Goal: Task Accomplishment & Management: Use online tool/utility

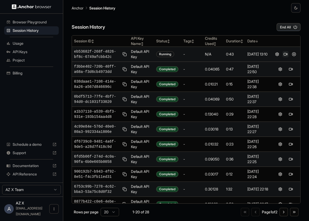
click at [285, 54] on button at bounding box center [286, 54] width 6 height 6
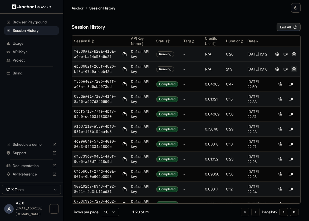
click at [295, 69] on button at bounding box center [294, 69] width 6 height 6
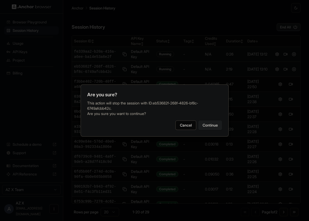
click at [206, 130] on button "Continue" at bounding box center [210, 125] width 24 height 9
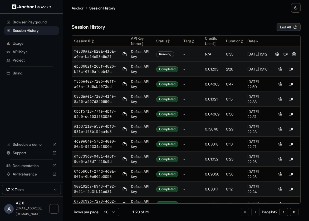
click at [285, 55] on button at bounding box center [286, 54] width 6 height 6
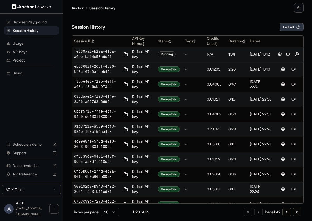
click at [289, 27] on button "End All" at bounding box center [292, 27] width 24 height 8
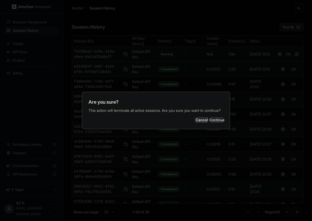
click at [211, 123] on button "Continue" at bounding box center [216, 120] width 13 height 5
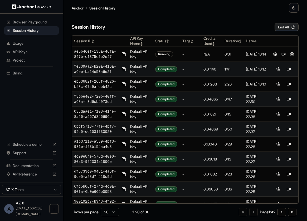
click at [252, 23] on div "Session History End All" at bounding box center [185, 22] width 227 height 18
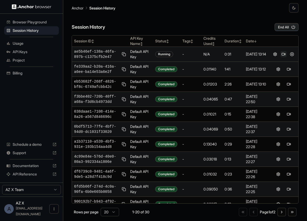
click at [283, 54] on button at bounding box center [283, 54] width 6 height 6
